Goal: Check status: Check status

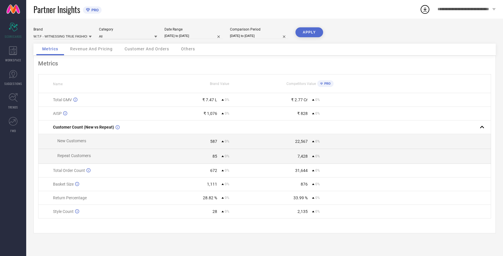
select select "7"
select select "2025"
select select "8"
select select "2025"
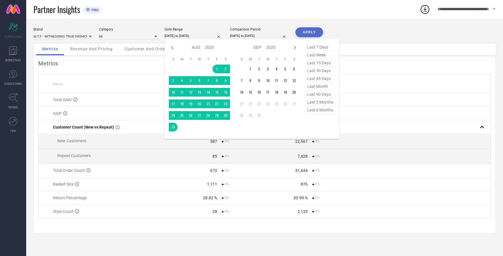
click at [186, 35] on input "[DATE] to [DATE]" at bounding box center [193, 36] width 58 height 6
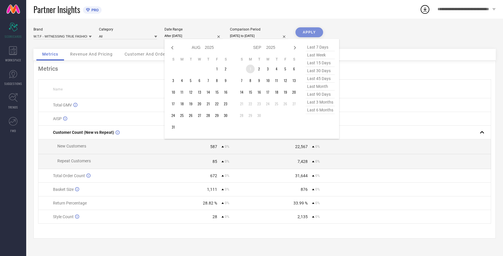
click at [250, 68] on td "1" at bounding box center [250, 69] width 9 height 9
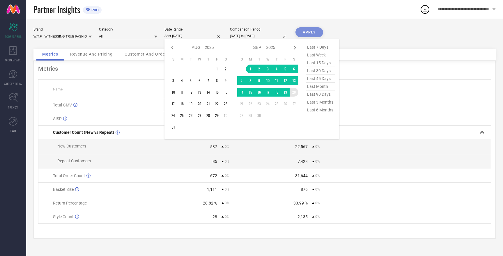
type input "[DATE] to [DATE]"
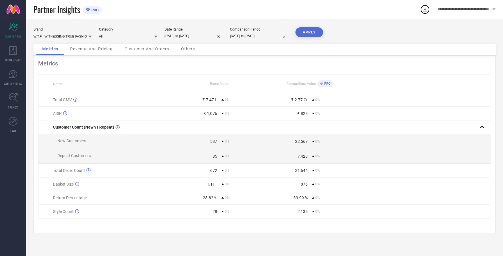
select select "7"
select select "2025"
select select "8"
select select "2025"
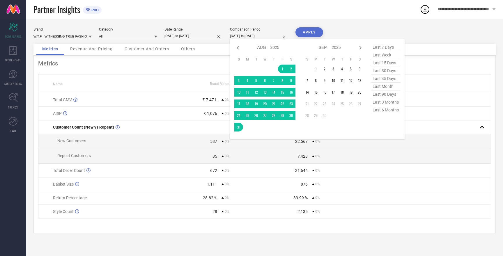
click at [265, 37] on input "[DATE] to [DATE]" at bounding box center [259, 36] width 58 height 6
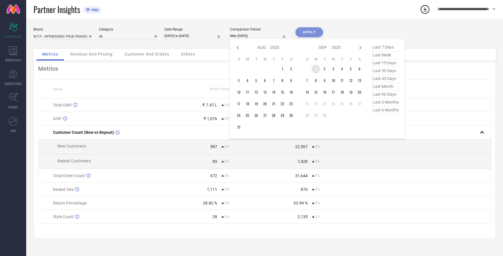
click at [313, 68] on td "1" at bounding box center [315, 69] width 9 height 9
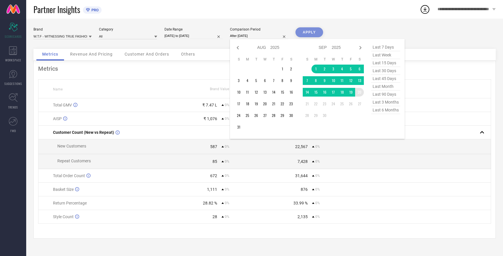
type input "[DATE] to [DATE]"
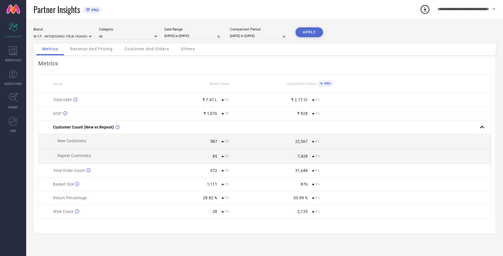
click at [312, 33] on button "APPLY" at bounding box center [309, 32] width 28 height 10
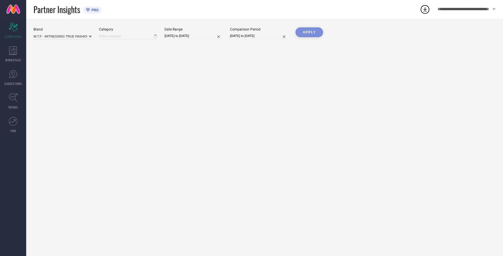
type input "All"
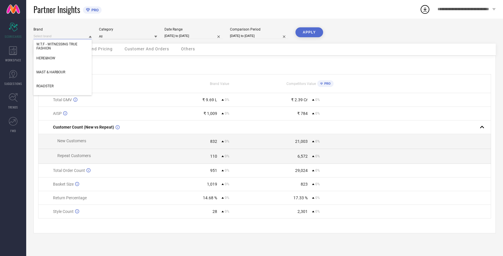
click at [68, 36] on input at bounding box center [62, 36] width 58 height 6
click at [64, 58] on div "HERE&NOW" at bounding box center [62, 58] width 58 height 10
type input "All"
click at [313, 33] on button "APPLY" at bounding box center [309, 32] width 28 height 10
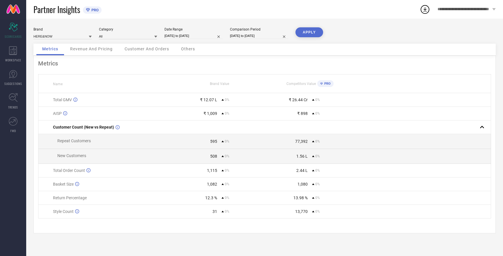
click at [311, 31] on button "APPLY" at bounding box center [309, 32] width 28 height 10
click at [56, 38] on input at bounding box center [62, 36] width 58 height 6
click at [58, 55] on span "MAST & HARBOUR" at bounding box center [50, 54] width 29 height 4
type input "All"
click at [309, 34] on button "APPLY" at bounding box center [309, 32] width 28 height 10
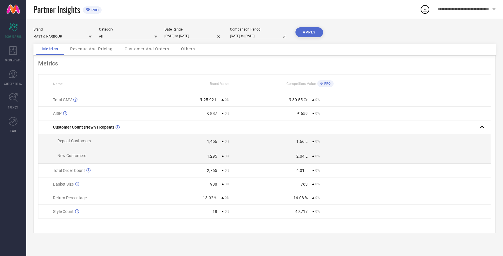
click at [309, 34] on button "APPLY" at bounding box center [309, 32] width 28 height 10
click at [64, 37] on input at bounding box center [62, 36] width 58 height 6
click at [57, 66] on div "ROADSTER" at bounding box center [62, 64] width 58 height 10
type input "All"
click at [311, 32] on button "APPLY" at bounding box center [309, 32] width 28 height 10
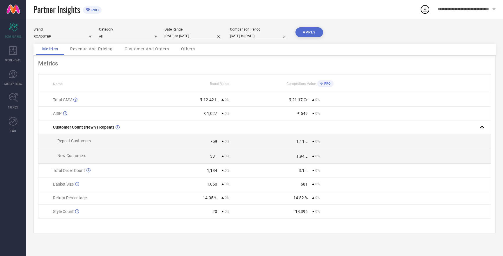
click at [311, 32] on button "APPLY" at bounding box center [309, 32] width 28 height 10
click at [307, 32] on button "APPLY" at bounding box center [309, 32] width 28 height 10
select select "8"
select select "2025"
select select "9"
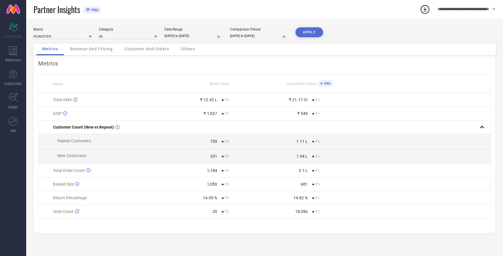
select select "2025"
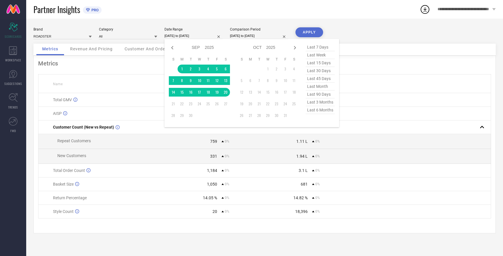
click at [176, 35] on input "[DATE] to [DATE]" at bounding box center [193, 36] width 58 height 6
click at [242, 34] on input "[DATE] to [DATE]" at bounding box center [259, 36] width 58 height 6
select select "8"
select select "2025"
select select "9"
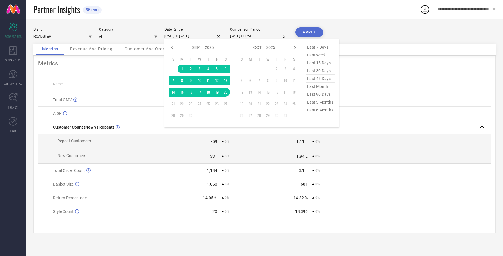
select select "2025"
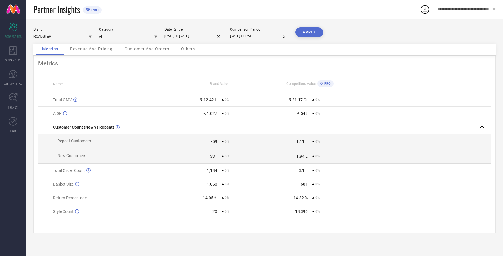
click at [304, 31] on button "APPLY" at bounding box center [309, 32] width 28 height 10
click at [197, 41] on div "Brand ROADSTER Category All Date Range [DATE] to [DATE] Comparison Period [DATE…" at bounding box center [264, 35] width 462 height 16
select select "8"
select select "2025"
select select "9"
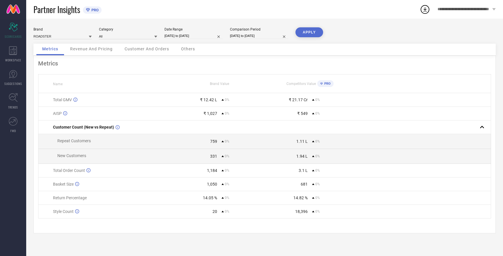
select select "2025"
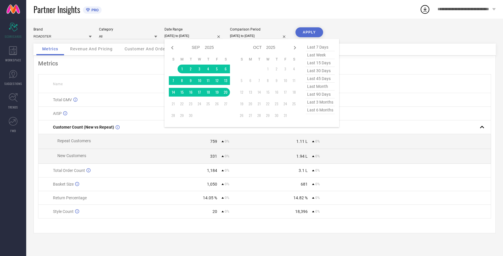
click at [195, 37] on input "[DATE] to [DATE]" at bounding box center [193, 36] width 58 height 6
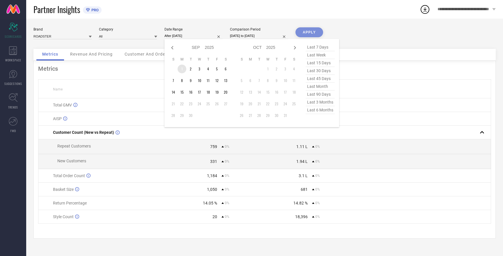
click at [183, 69] on td "1" at bounding box center [181, 69] width 9 height 9
type input "[DATE] to [DATE]"
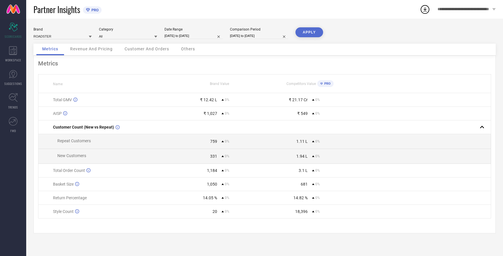
select select "8"
select select "2025"
select select "9"
select select "2025"
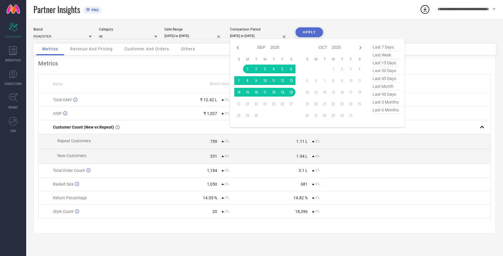
click at [245, 35] on input "[DATE] to [DATE]" at bounding box center [259, 36] width 58 height 6
click at [248, 68] on td "1" at bounding box center [247, 69] width 9 height 9
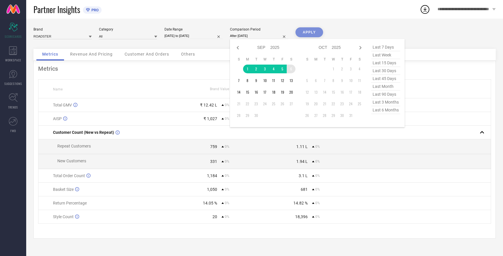
type input "[DATE] to [DATE]"
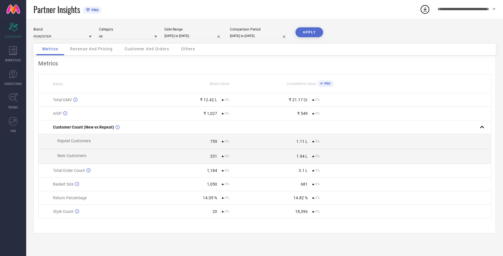
click at [307, 32] on button "APPLY" at bounding box center [309, 32] width 28 height 10
click at [58, 37] on input at bounding box center [62, 36] width 58 height 6
click at [54, 55] on span "HERE&NOW" at bounding box center [45, 54] width 19 height 4
type input "All"
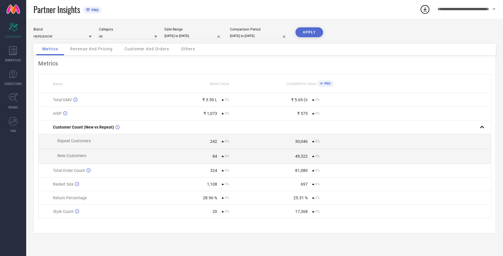
click at [310, 30] on button "APPLY" at bounding box center [309, 32] width 28 height 10
click at [48, 36] on input at bounding box center [62, 36] width 58 height 6
click at [52, 72] on span "W.T.F - WITNESSING TRUE FASHION" at bounding box center [62, 76] width 52 height 8
type input "All"
click at [305, 33] on button "APPLY" at bounding box center [309, 32] width 28 height 10
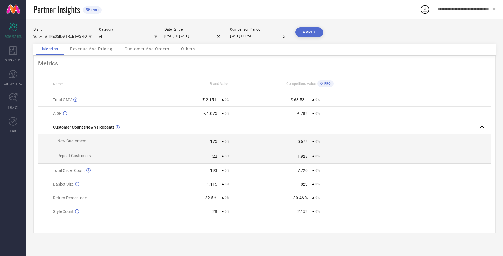
click at [305, 33] on button "APPLY" at bounding box center [309, 32] width 28 height 10
click at [56, 35] on input at bounding box center [62, 36] width 58 height 6
click at [59, 73] on span "MAST & HARBOUR" at bounding box center [50, 72] width 29 height 4
type input "All"
click at [309, 34] on button "APPLY" at bounding box center [309, 32] width 28 height 10
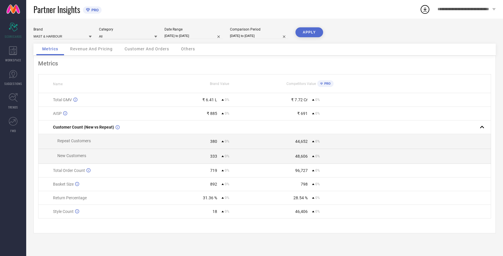
select select "8"
select select "2025"
select select "9"
select select "2025"
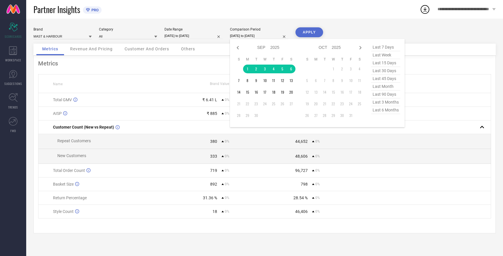
click at [246, 35] on input "[DATE] to [DATE]" at bounding box center [259, 36] width 58 height 6
click at [238, 49] on icon at bounding box center [237, 47] width 2 height 3
select select "7"
select select "2025"
select select "8"
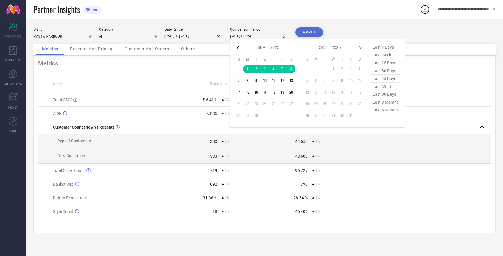
select select "2025"
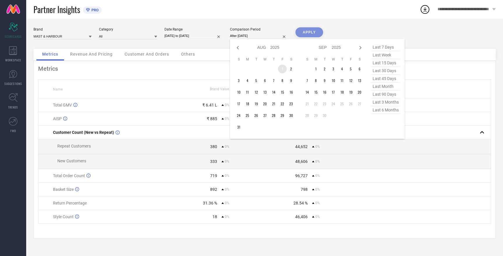
click at [281, 69] on td "1" at bounding box center [282, 69] width 9 height 9
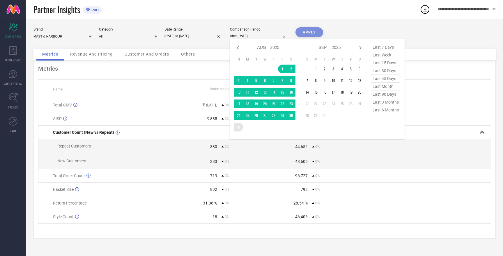
type input "[DATE] to [DATE]"
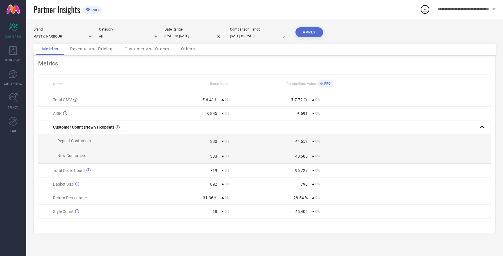
select select "8"
select select "2025"
select select "9"
select select "2025"
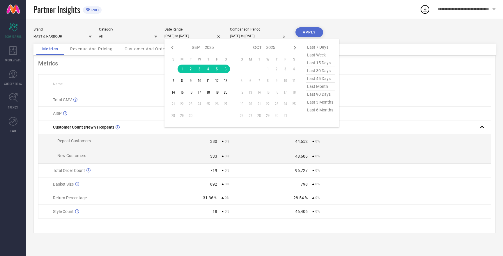
click at [186, 33] on input "[DATE] to [DATE]" at bounding box center [193, 36] width 58 height 6
click at [169, 48] on icon at bounding box center [172, 47] width 7 height 7
select select "7"
select select "2025"
select select "8"
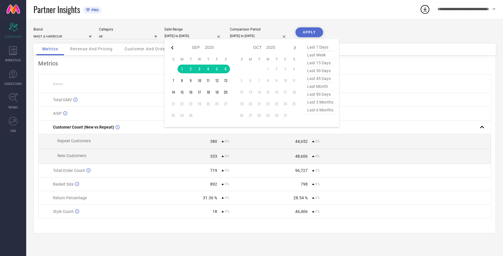
select select "2025"
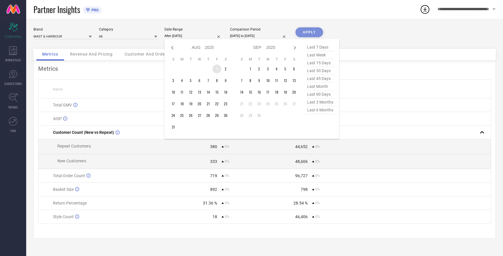
click at [217, 69] on td "1" at bounding box center [216, 69] width 9 height 9
type input "[DATE] to [DATE]"
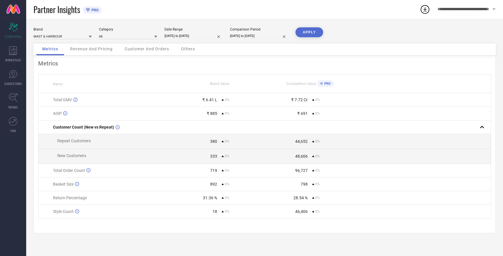
select select "7"
select select "2025"
select select "8"
select select "2025"
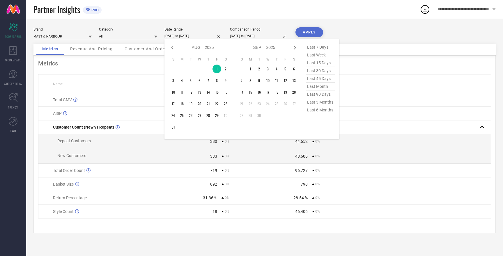
click at [182, 35] on input "[DATE] to [DATE]" at bounding box center [193, 36] width 58 height 6
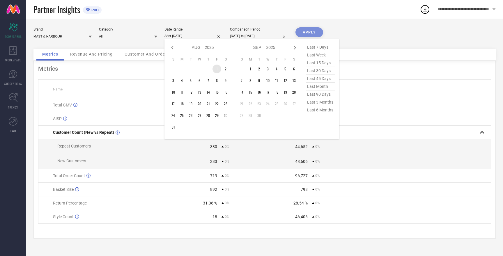
click at [218, 68] on td "1" at bounding box center [216, 69] width 9 height 9
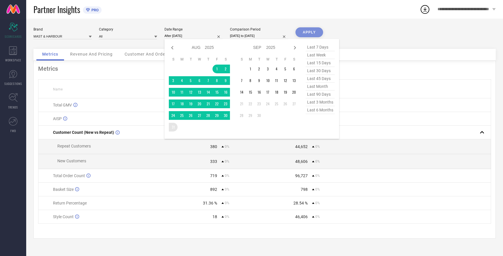
type input "[DATE] to [DATE]"
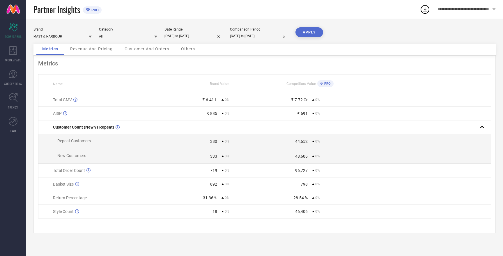
click at [307, 34] on button "APPLY" at bounding box center [309, 32] width 28 height 10
click at [55, 35] on input at bounding box center [62, 36] width 58 height 6
click at [51, 56] on div "HERE&NOW" at bounding box center [62, 54] width 58 height 10
type input "All"
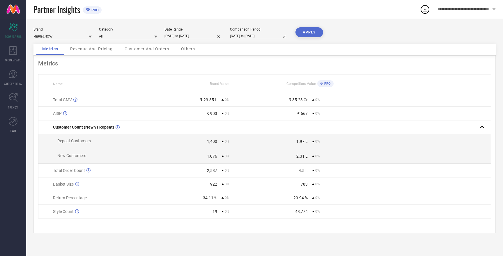
click at [51, 56] on div "Metrics Name Brand Value Competitors Value PRO Total GMV ₹ 23.85 L 0% ₹ 35.23 C…" at bounding box center [264, 145] width 462 height 178
click at [312, 34] on button "APPLY" at bounding box center [309, 32] width 28 height 10
click at [47, 36] on input at bounding box center [62, 36] width 58 height 6
click at [49, 64] on span "ROADSTER" at bounding box center [44, 64] width 17 height 4
type input "All"
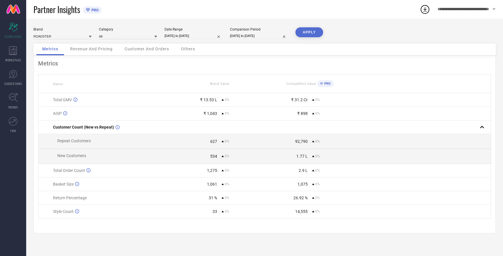
click at [310, 30] on button "APPLY" at bounding box center [309, 32] width 28 height 10
click at [44, 37] on input at bounding box center [62, 36] width 58 height 6
click at [58, 75] on span "W.T.F - WITNESSING TRUE FASHION" at bounding box center [62, 76] width 52 height 8
type input "All"
click at [305, 33] on button "APPLY" at bounding box center [309, 32] width 28 height 10
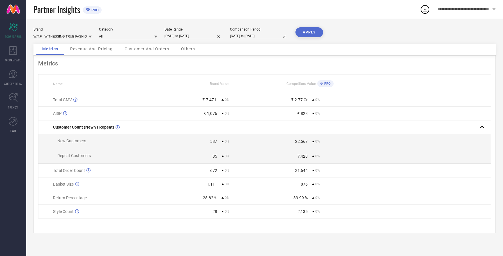
click at [305, 33] on button "APPLY" at bounding box center [309, 32] width 28 height 10
drag, startPoint x: 203, startPoint y: 199, endPoint x: 217, endPoint y: 199, distance: 14.5
click at [218, 199] on div "28.82 % 0%" at bounding box center [219, 197] width 90 height 5
click at [160, 218] on table "Name Brand Value Competitors Value PRO Total GMV ₹ 7.47 L 0% ₹ 2.77 Cr 0% AISP …" at bounding box center [264, 146] width 453 height 144
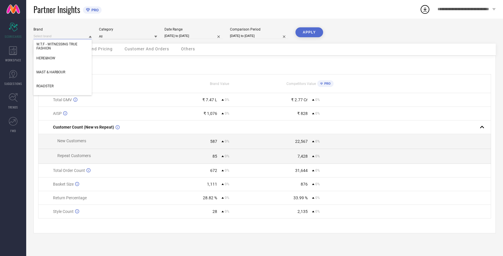
click at [75, 37] on input at bounding box center [62, 36] width 58 height 6
select select "7"
select select "2025"
select select "8"
select select "2025"
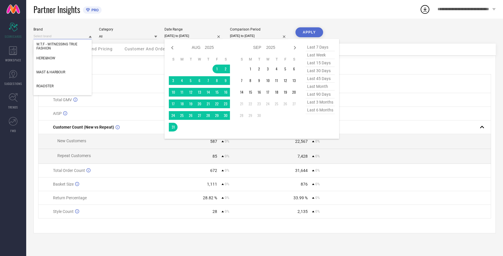
click at [178, 35] on input "[DATE] to [DATE]" at bounding box center [193, 36] width 58 height 6
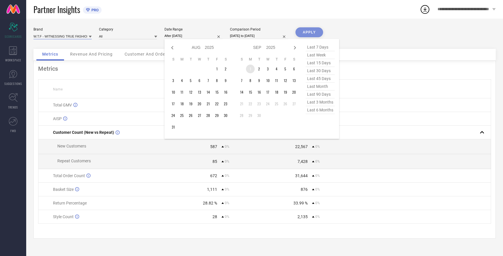
click at [251, 70] on td "1" at bounding box center [250, 69] width 9 height 9
type input "[DATE] to [DATE]"
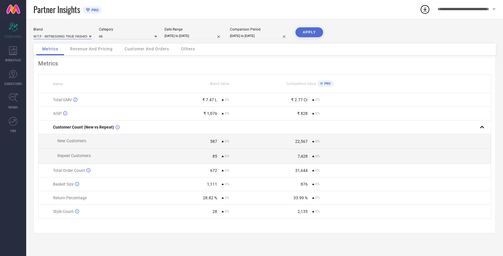
select select "8"
select select "2025"
select select "9"
select select "2025"
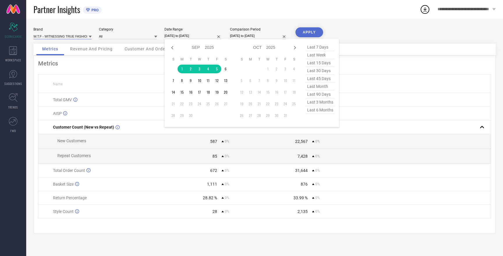
click at [179, 34] on input "[DATE] to [DATE]" at bounding box center [193, 36] width 58 height 6
click at [247, 34] on input "[DATE] to [DATE]" at bounding box center [259, 36] width 58 height 6
select select "7"
select select "2025"
select select "8"
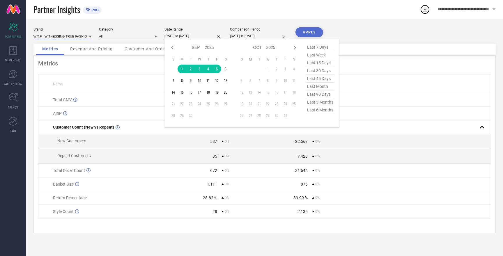
select select "2025"
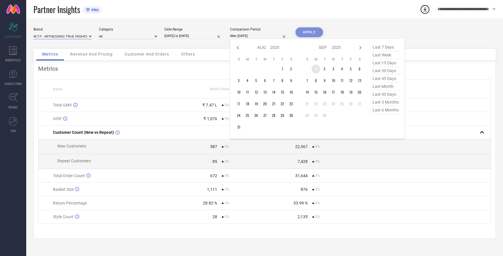
click at [316, 68] on td "1" at bounding box center [315, 69] width 9 height 9
type input "[DATE] to [DATE]"
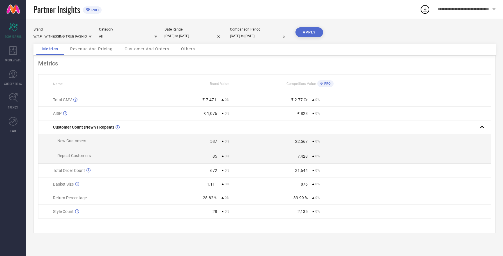
click at [314, 33] on button "APPLY" at bounding box center [309, 32] width 28 height 10
click at [313, 33] on button "APPLY" at bounding box center [309, 32] width 28 height 10
